Goal: Information Seeking & Learning: Learn about a topic

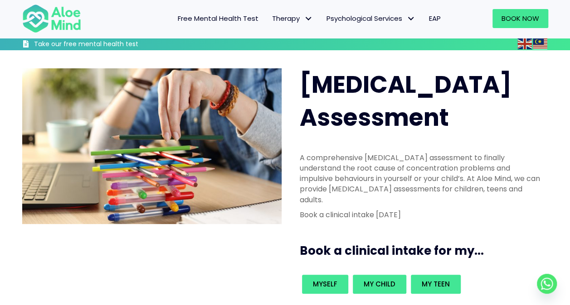
scroll to position [181, 0]
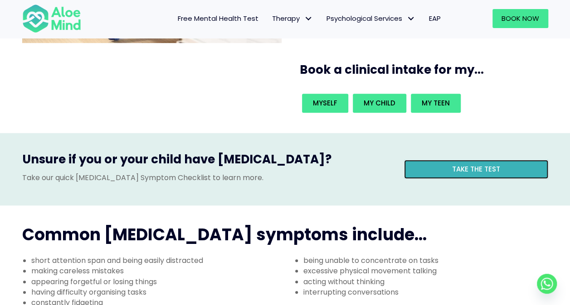
click at [474, 160] on link "Take the test" at bounding box center [476, 169] width 144 height 19
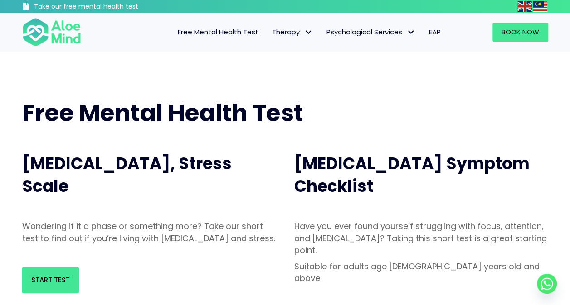
click at [203, 202] on div "[MEDICAL_DATA], Stress Scale" at bounding box center [149, 175] width 254 height 55
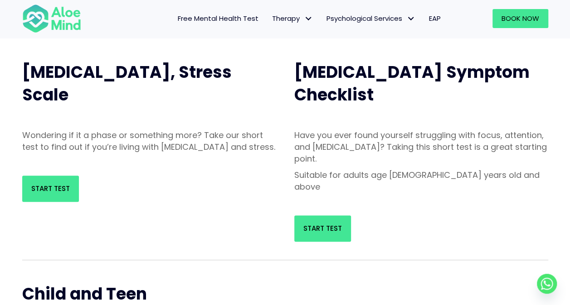
scroll to position [91, 0]
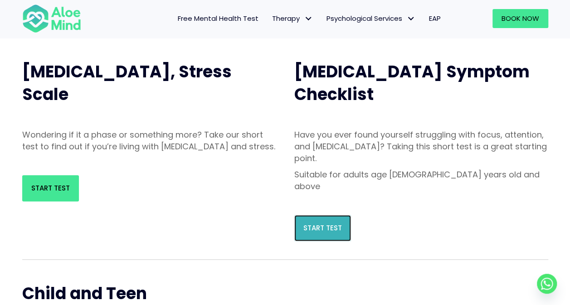
click at [329, 215] on link "Start Test" at bounding box center [322, 228] width 57 height 26
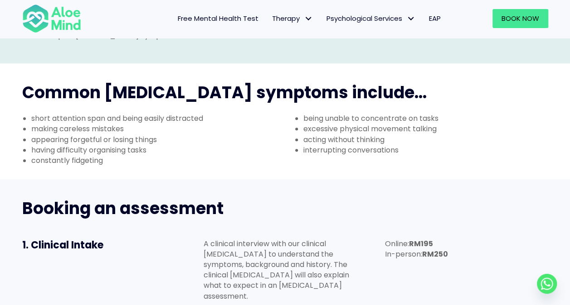
scroll to position [453, 0]
